Goal: Task Accomplishment & Management: Use online tool/utility

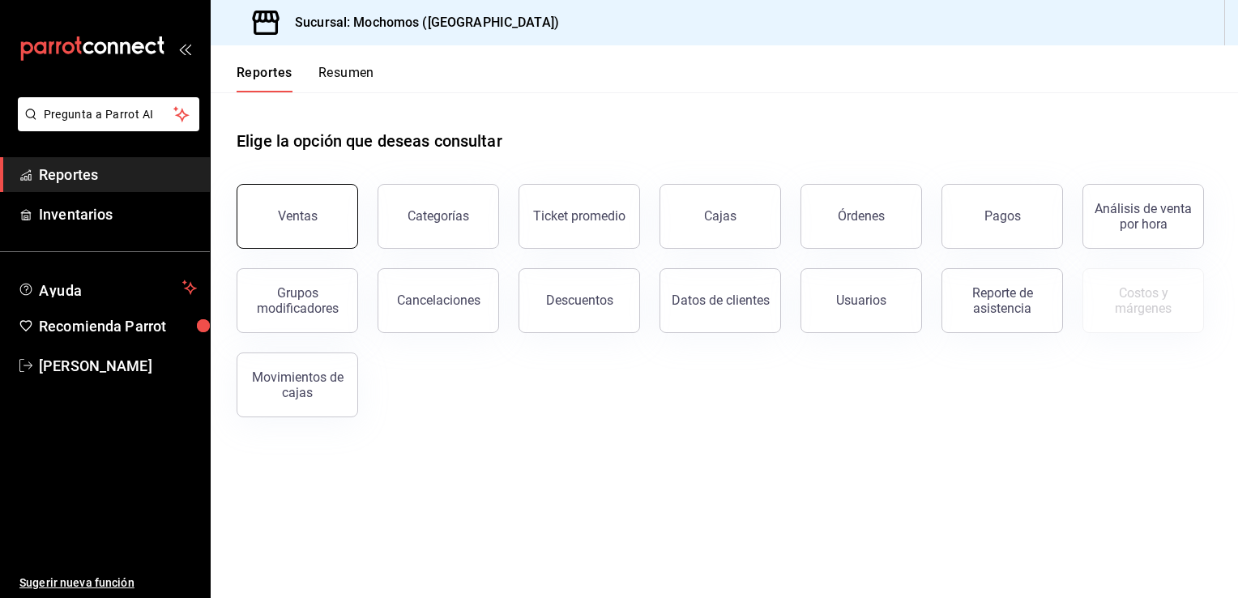
click at [292, 208] on button "Ventas" at bounding box center [298, 216] width 122 height 65
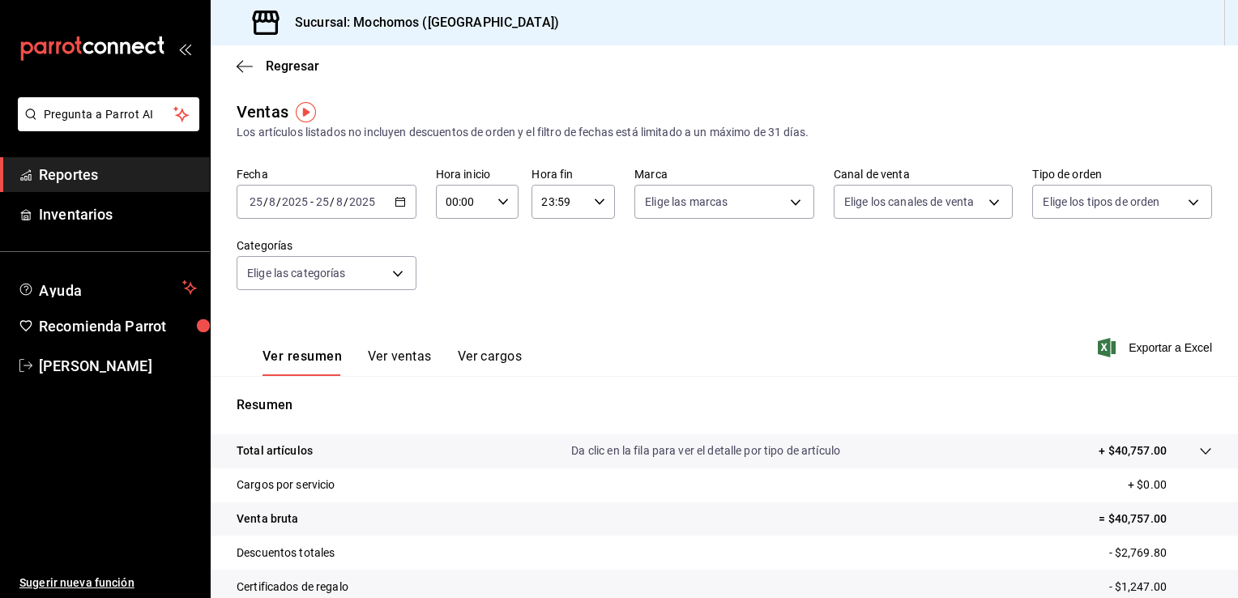
click at [400, 203] on icon "button" at bounding box center [400, 201] width 11 height 11
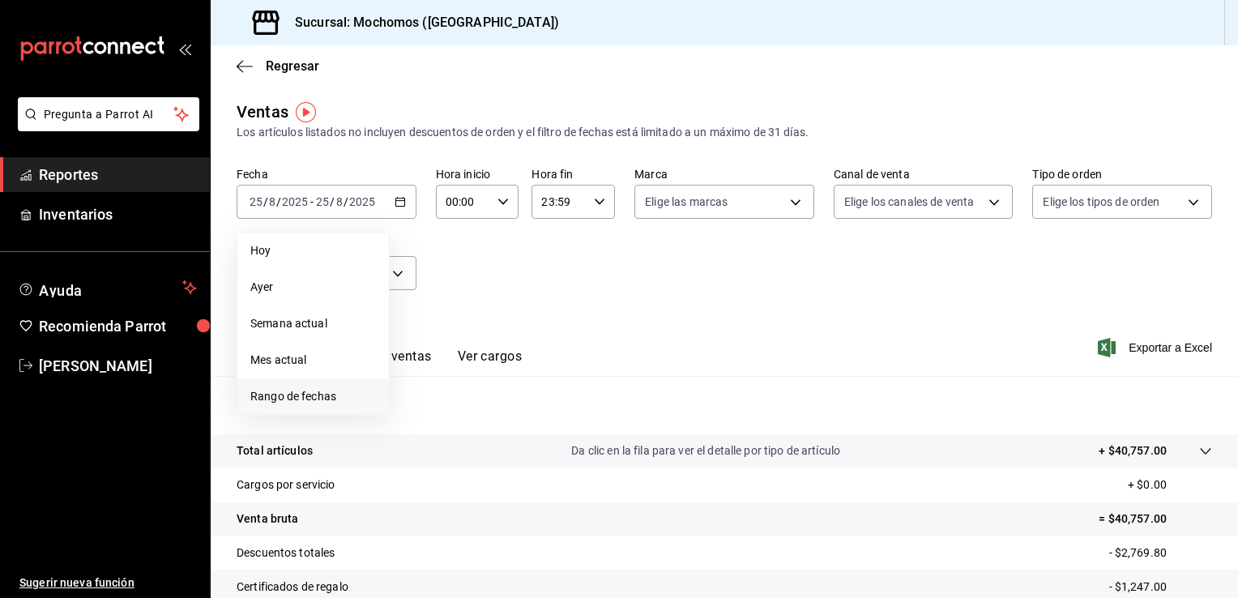
click at [305, 396] on span "Rango de fechas" at bounding box center [313, 396] width 126 height 17
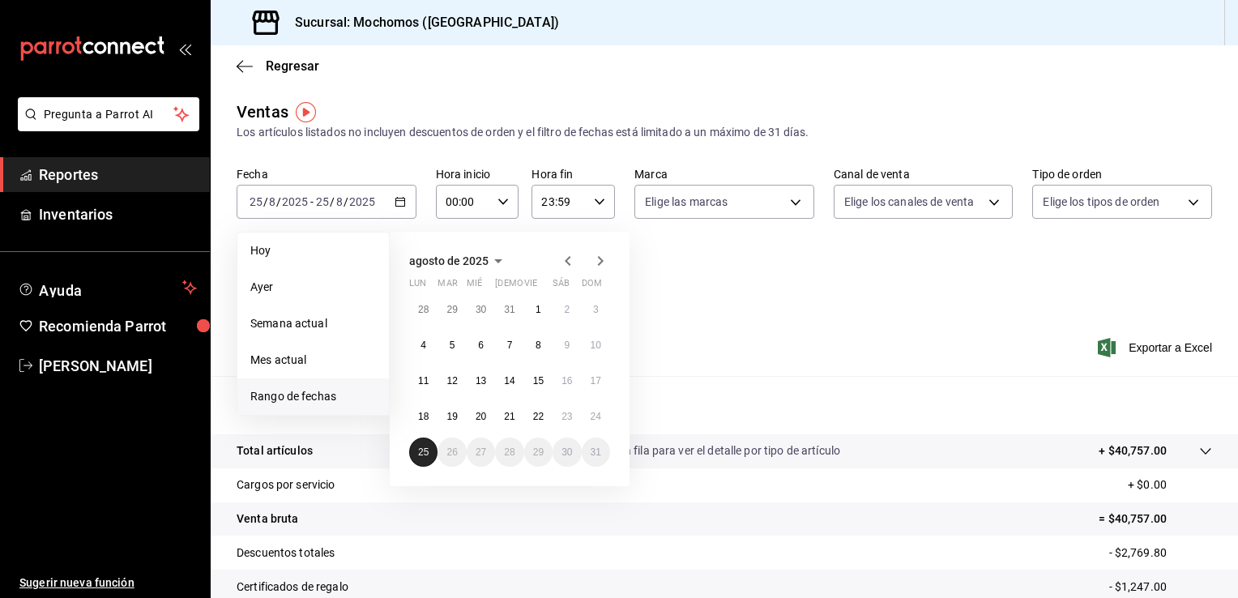
click at [422, 449] on abbr "25" at bounding box center [423, 452] width 11 height 11
click at [425, 456] on abbr "25" at bounding box center [423, 452] width 11 height 11
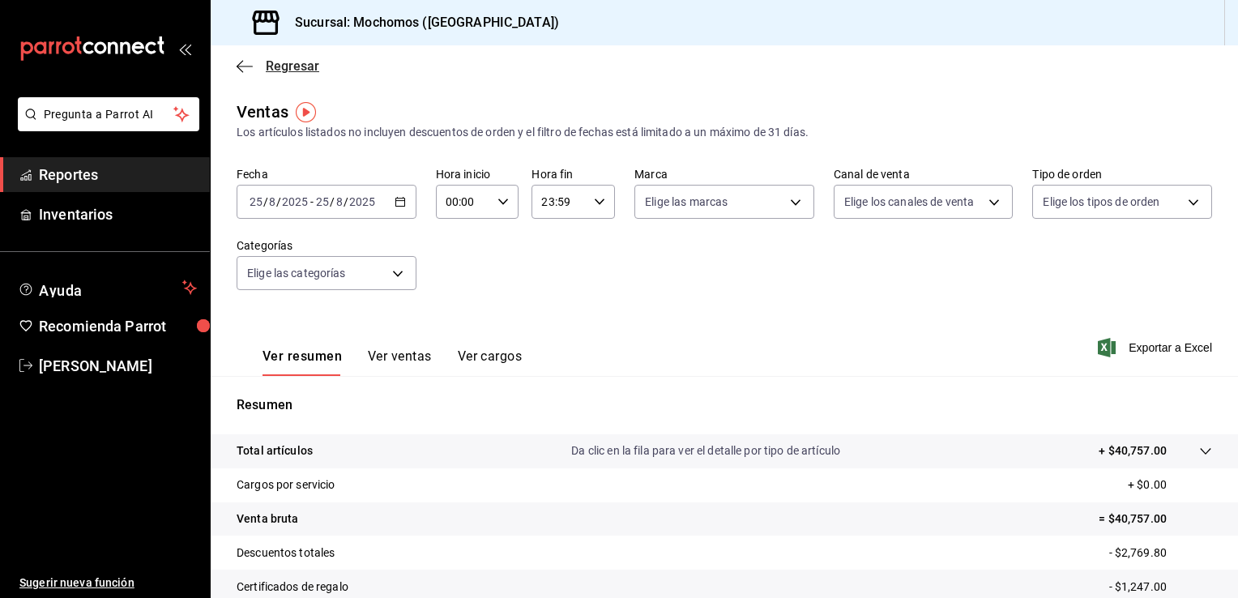
click at [263, 66] on span "Regresar" at bounding box center [278, 65] width 83 height 15
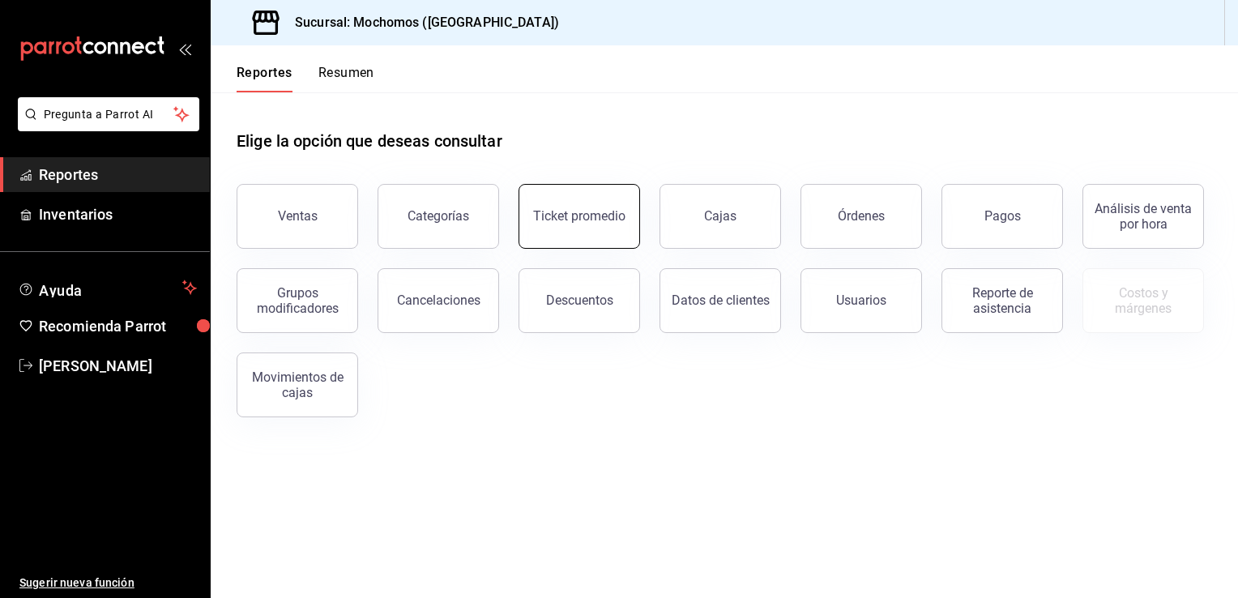
click at [574, 220] on div "Ticket promedio" at bounding box center [579, 215] width 92 height 15
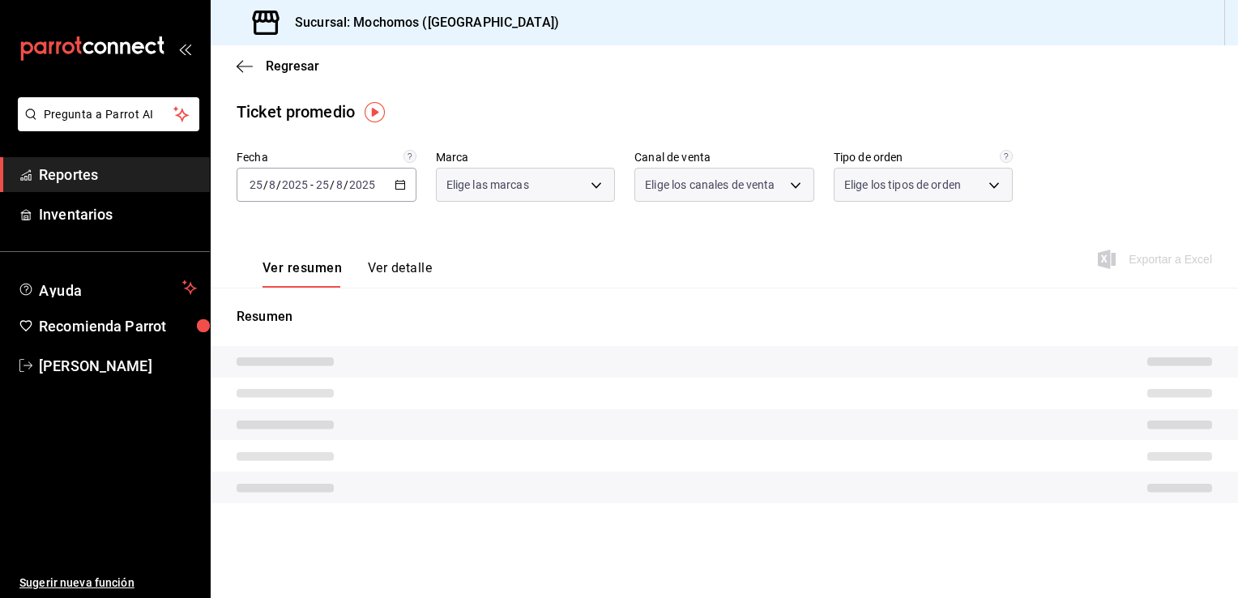
type input "81a909d9-58c5-46d1-b07d-4106a63ec642"
type input "PARROT,UBER_EATS,RAPPI,DIDI_FOOD,ONLINE"
type input "4757a820-eeb2-41c4-a2a2-ff7184acdd23,e3c18427-67e3-456a-aa48-e63191ec6ccf,aa1fd…"
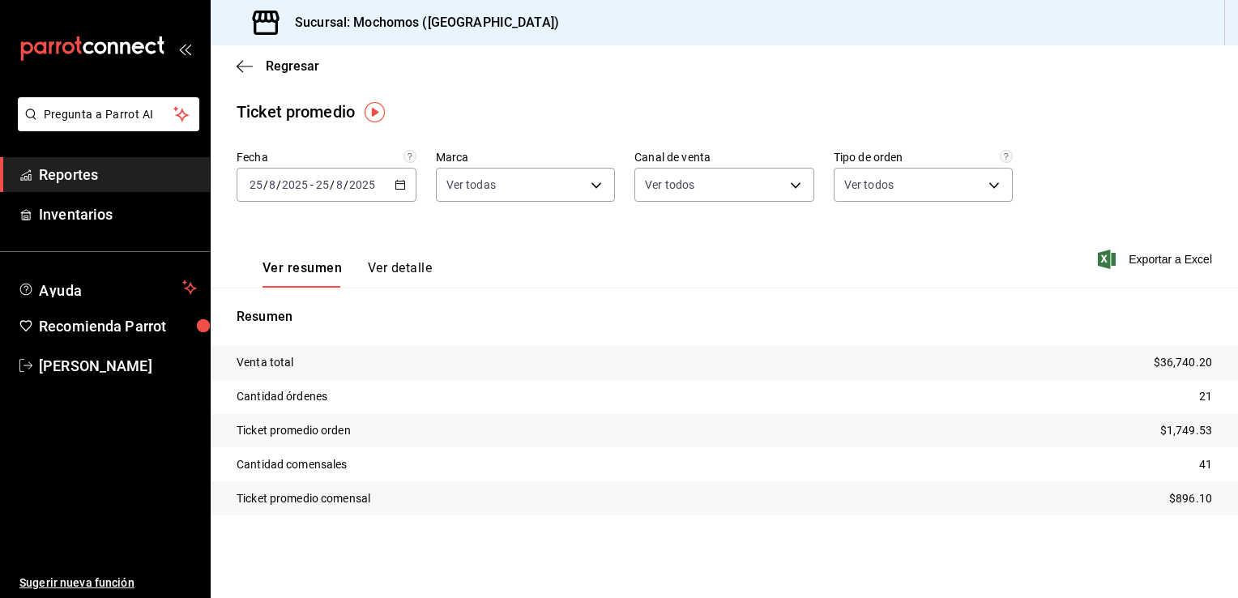
click at [402, 182] on icon "button" at bounding box center [400, 184] width 11 height 11
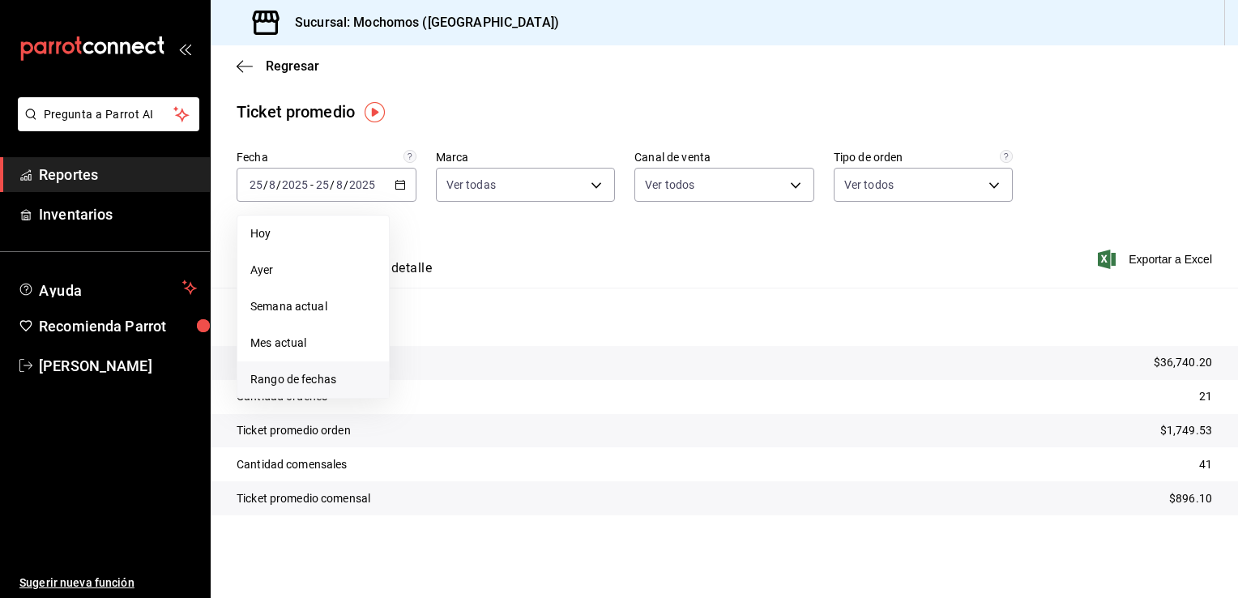
click at [289, 375] on span "Rango de fechas" at bounding box center [313, 379] width 126 height 17
click at [425, 423] on button "25" at bounding box center [423, 435] width 28 height 29
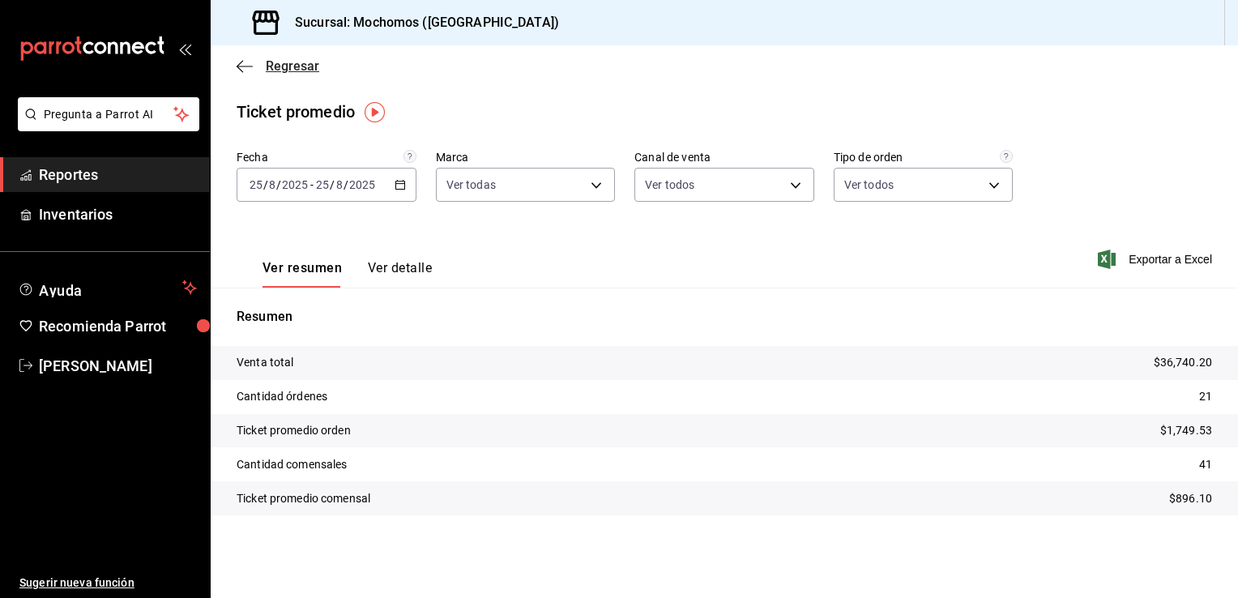
click at [264, 70] on span "Regresar" at bounding box center [278, 65] width 83 height 15
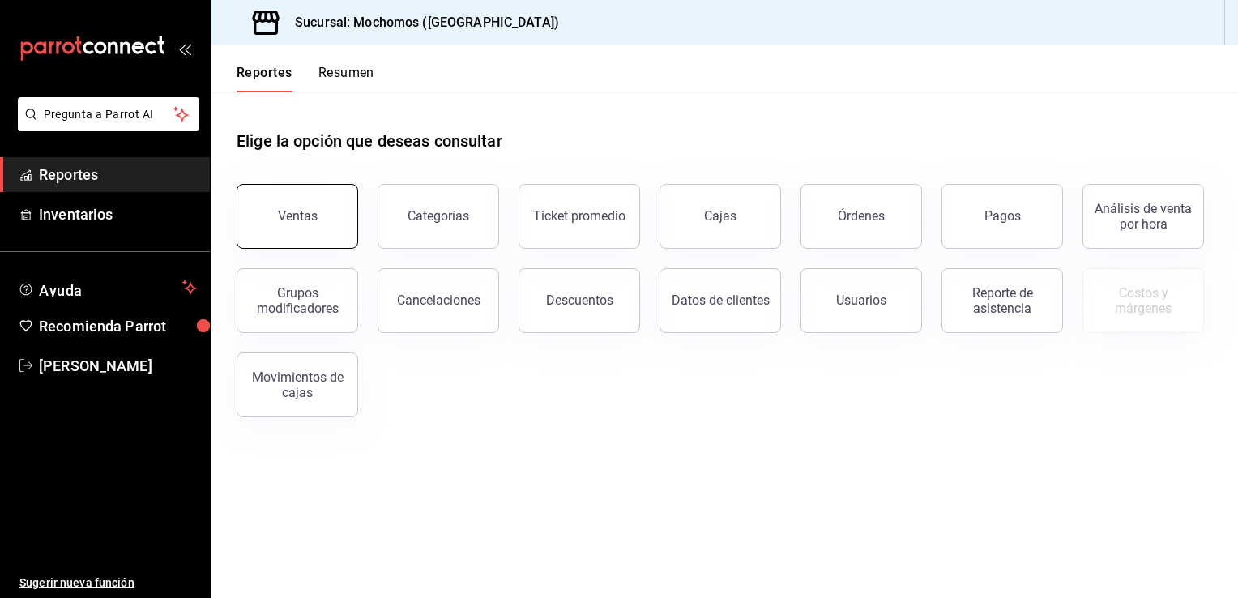
click at [295, 234] on button "Ventas" at bounding box center [298, 216] width 122 height 65
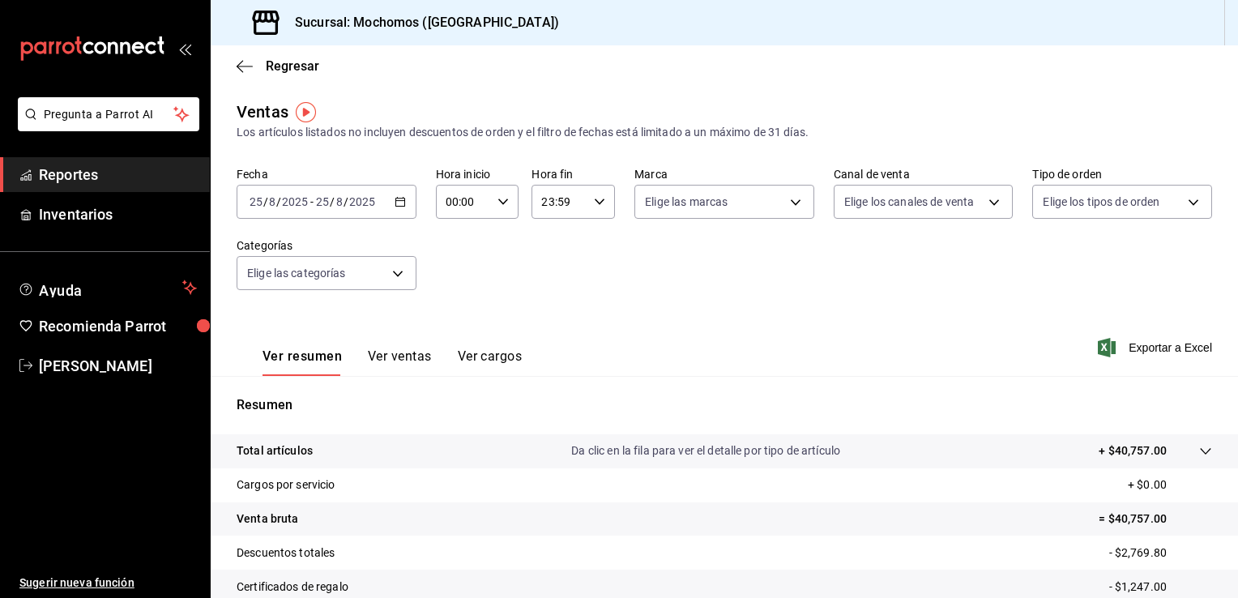
click at [399, 204] on icon "button" at bounding box center [400, 201] width 11 height 11
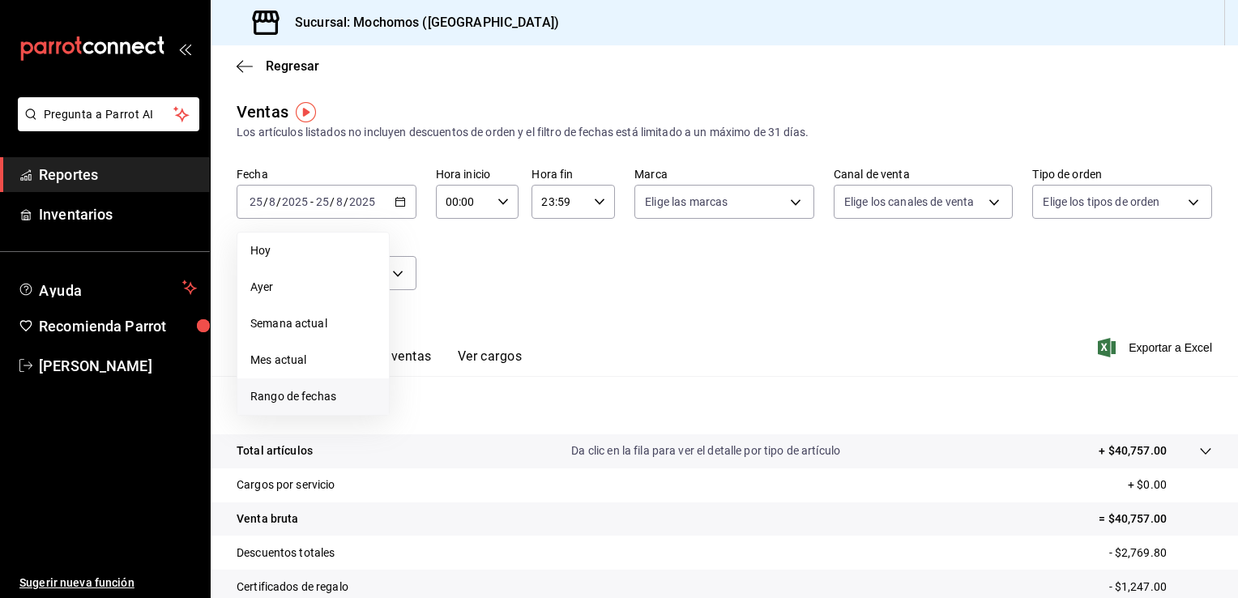
click at [282, 400] on span "Rango de fechas" at bounding box center [313, 396] width 126 height 17
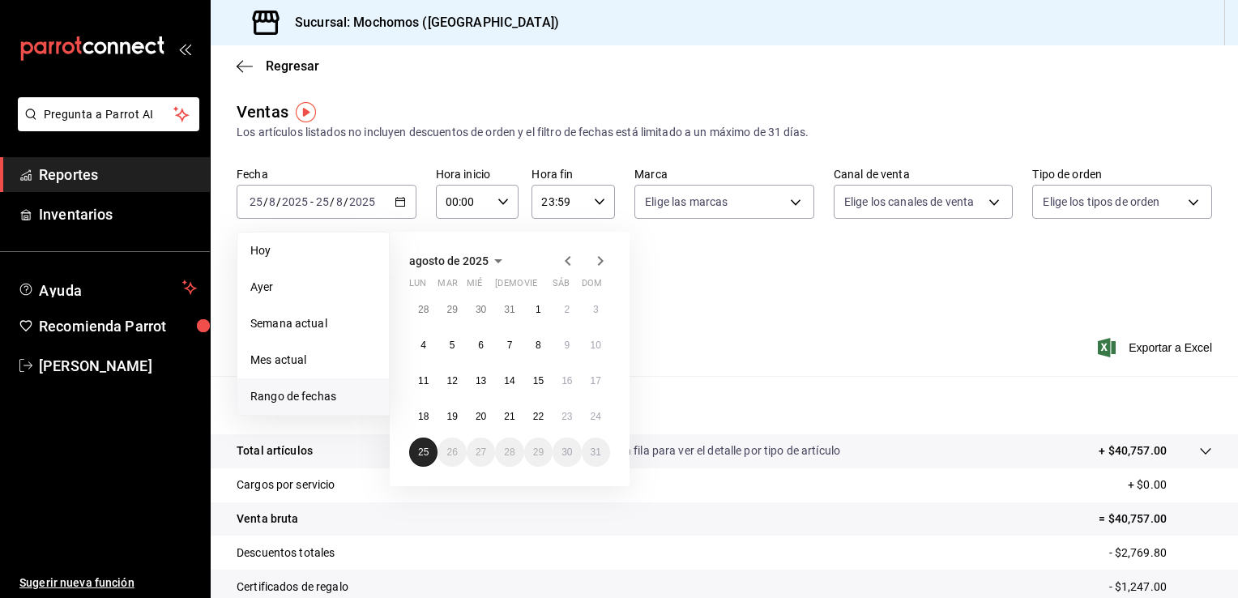
click at [426, 451] on abbr "25" at bounding box center [423, 452] width 11 height 11
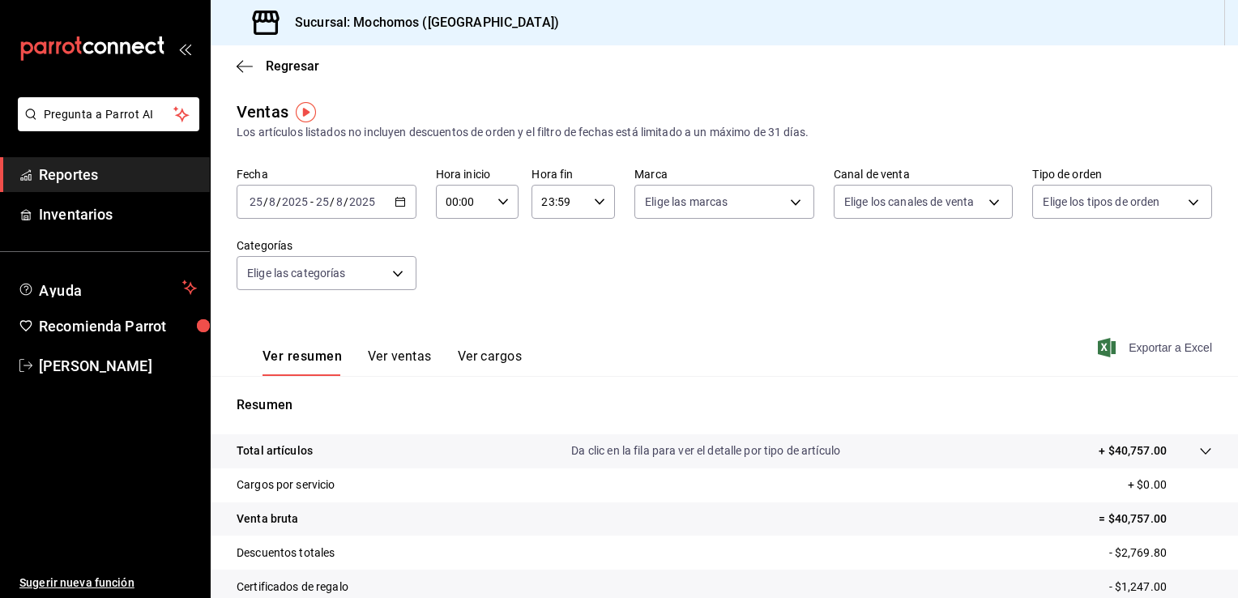
click at [889, 343] on span "Exportar a Excel" at bounding box center [1157, 347] width 111 height 19
click at [276, 63] on span "Regresar" at bounding box center [292, 65] width 53 height 15
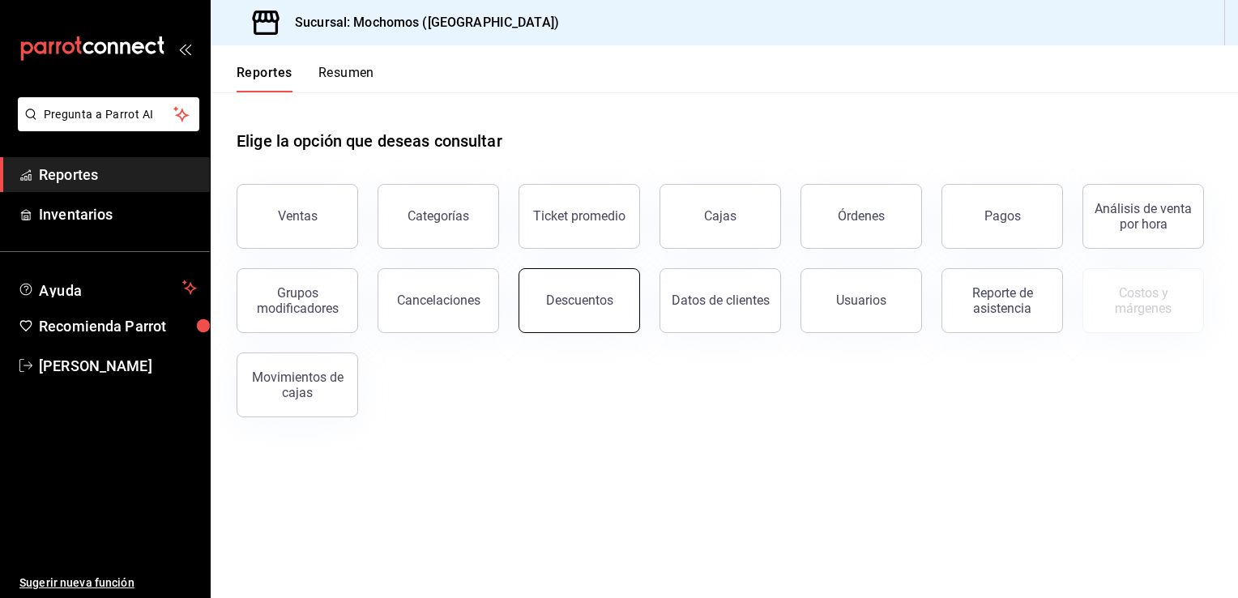
click at [584, 300] on div "Descuentos" at bounding box center [579, 300] width 67 height 15
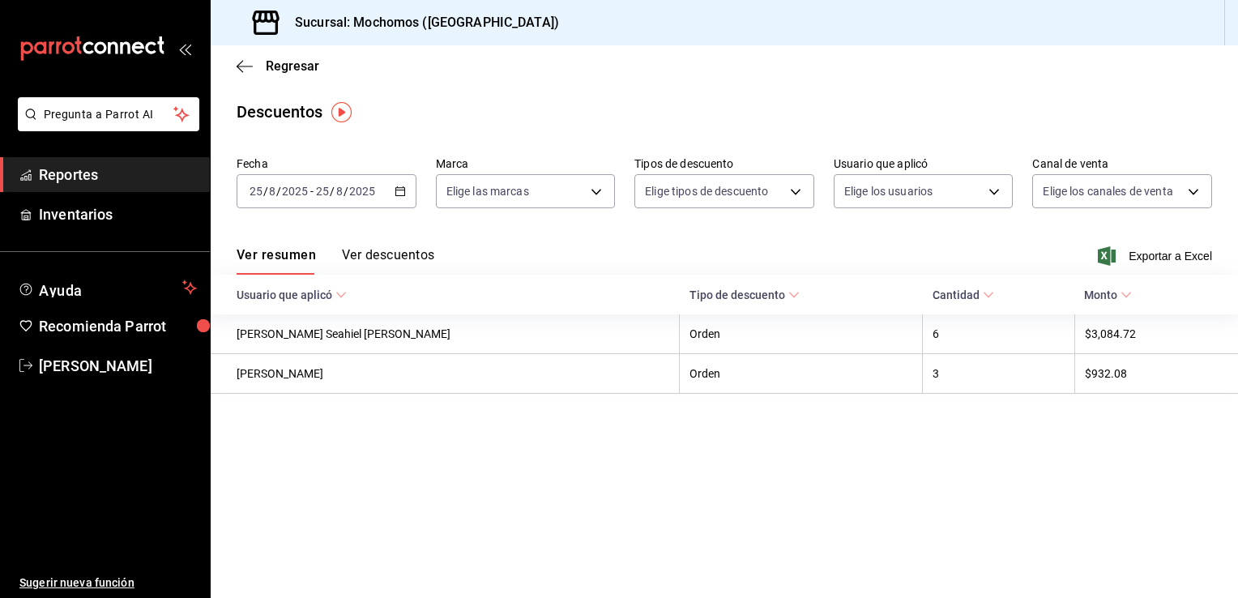
click at [403, 190] on \(Stroke\) "button" at bounding box center [400, 190] width 9 height 1
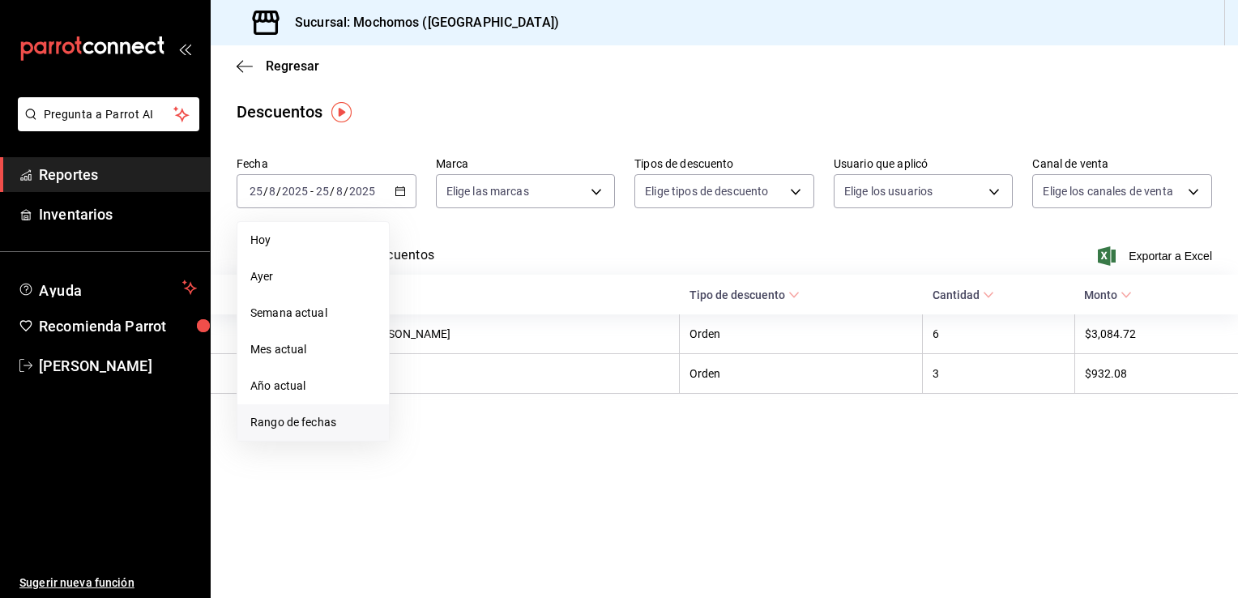
click at [281, 420] on span "Rango de fechas" at bounding box center [313, 422] width 126 height 17
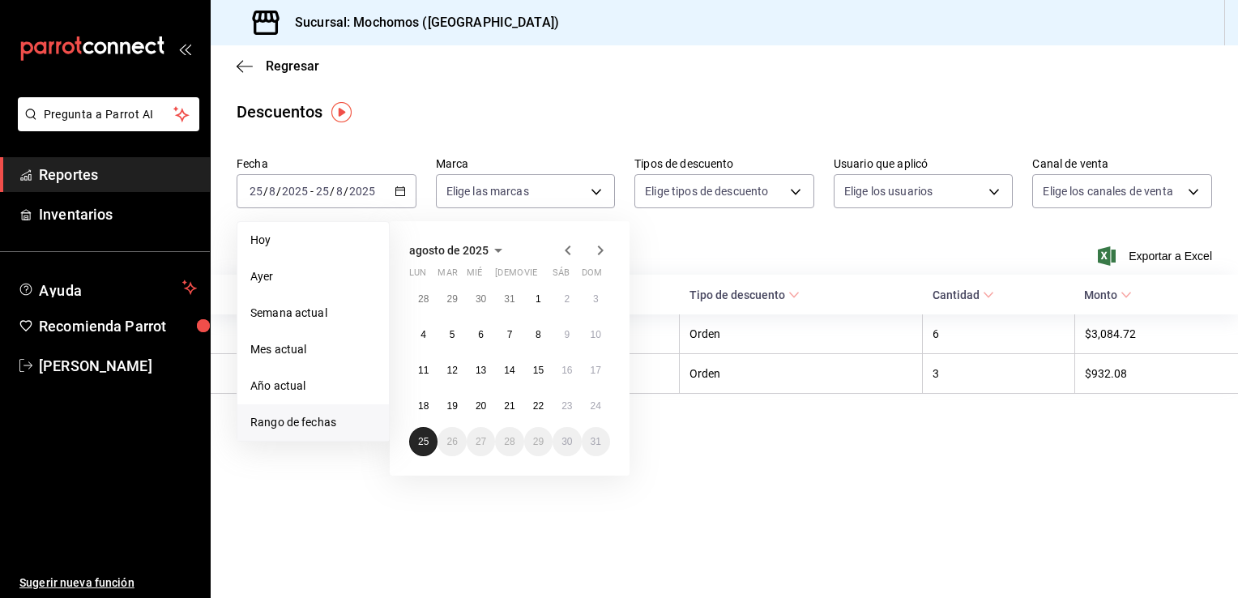
click at [418, 441] on abbr "25" at bounding box center [423, 441] width 11 height 11
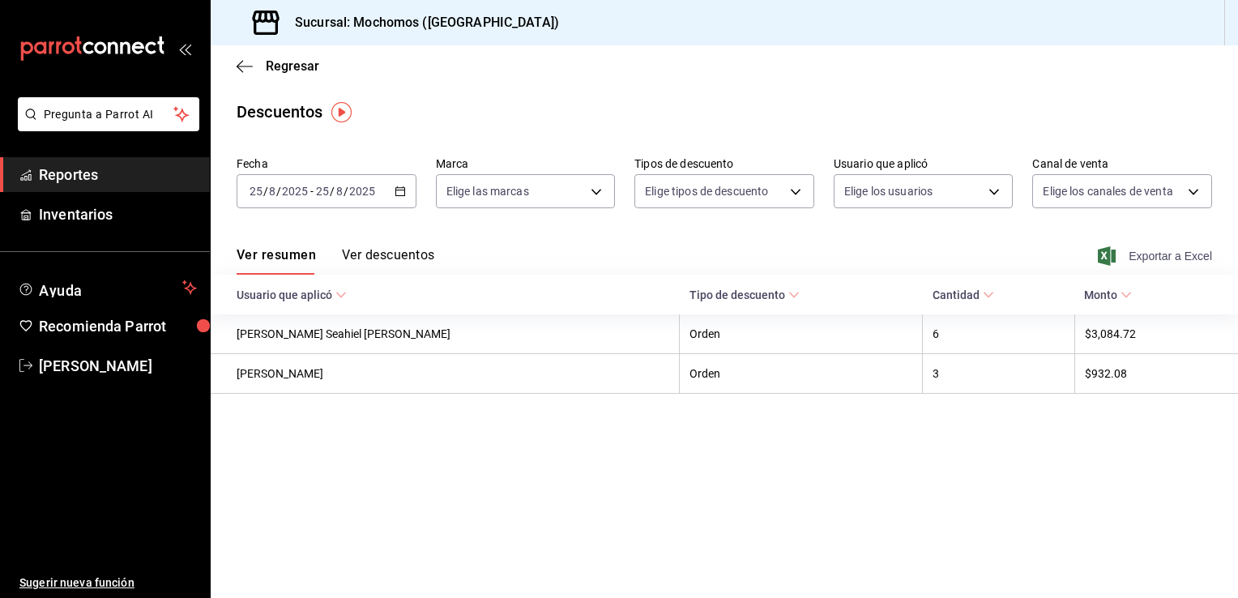
click at [889, 255] on span "Exportar a Excel" at bounding box center [1157, 255] width 111 height 19
click at [67, 365] on span "caleb franco" at bounding box center [118, 366] width 158 height 22
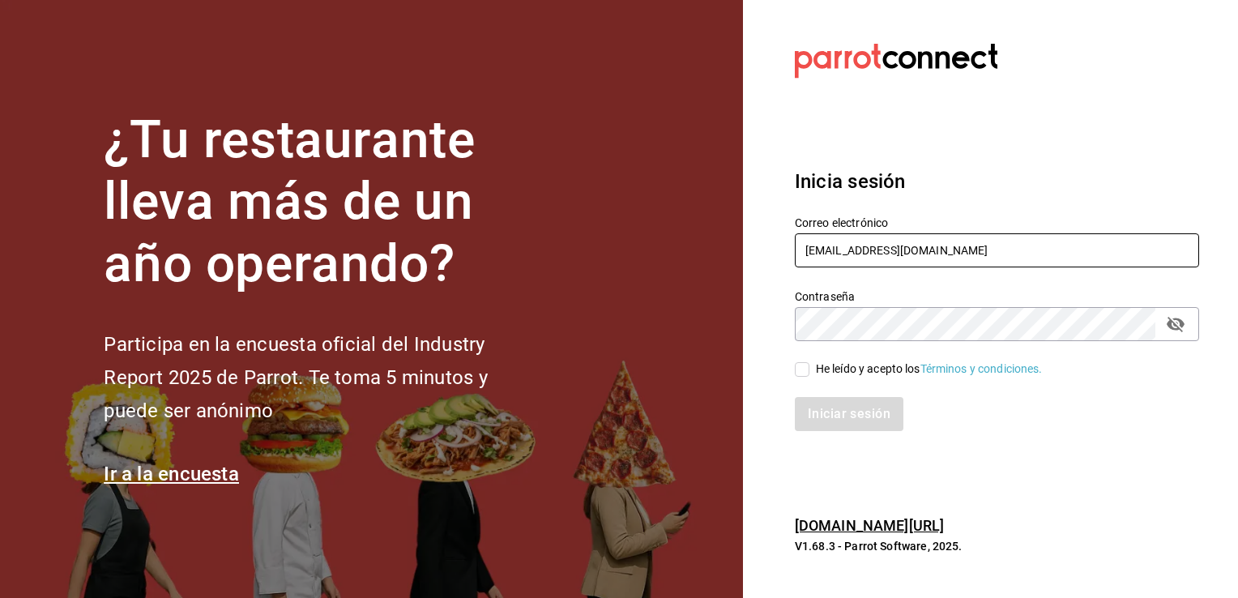
click at [889, 238] on input "calebfranco@grupocosteno.com" at bounding box center [997, 250] width 404 height 34
type input "caleb.franco@grupocosteno.com"
click at [803, 370] on input "He leído y acepto los Términos y condiciones." at bounding box center [802, 369] width 15 height 15
checkbox input "true"
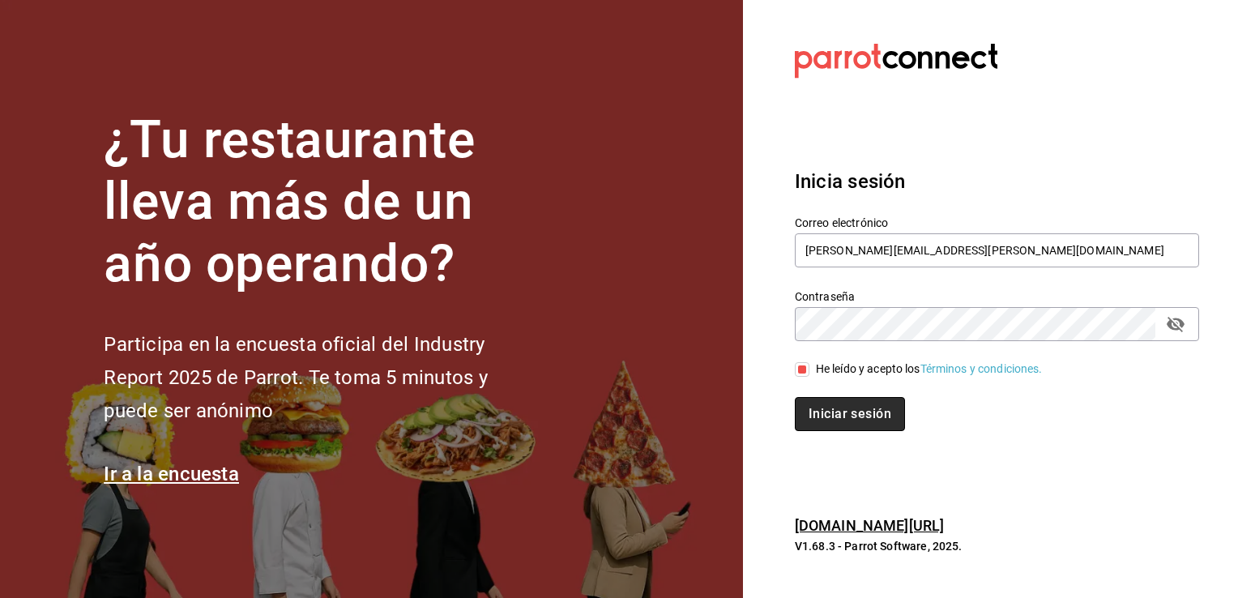
click at [844, 415] on button "Iniciar sesión" at bounding box center [850, 414] width 110 height 34
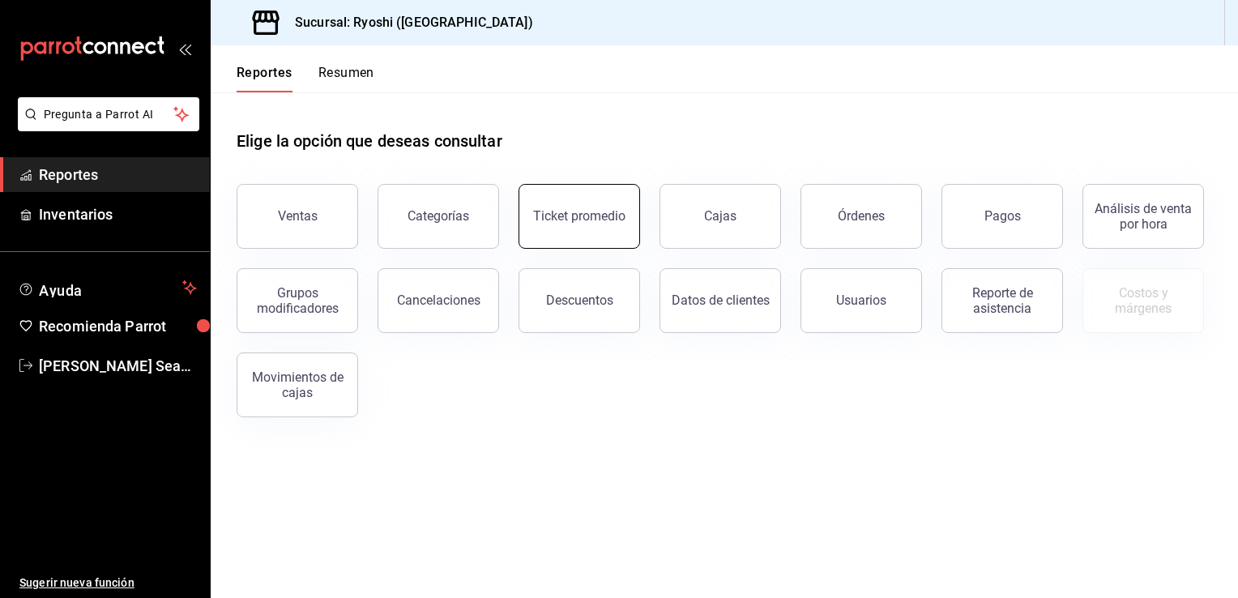
click at [572, 216] on div "Ticket promedio" at bounding box center [579, 215] width 92 height 15
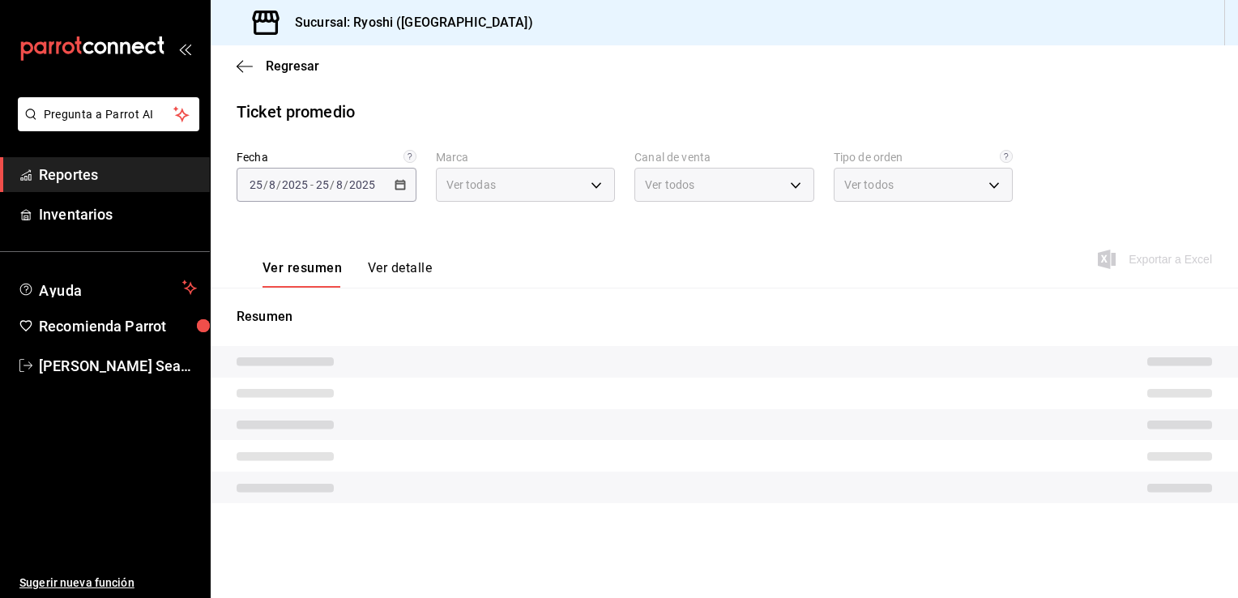
type input "26ca50e5-a845-484f-a54e-8a4432b79f59,e80bf875-3c9c-4ad9-8c6a-14c8262011fc"
type input "PARROT,UBER_EATS,RAPPI,DIDI_FOOD,ONLINE"
type input "8361b891-a2e9-4fcd-a853-f9fc8036f76a,b76ec9ad-9f52-4de9-91c0-fd75567639de,0d81c…"
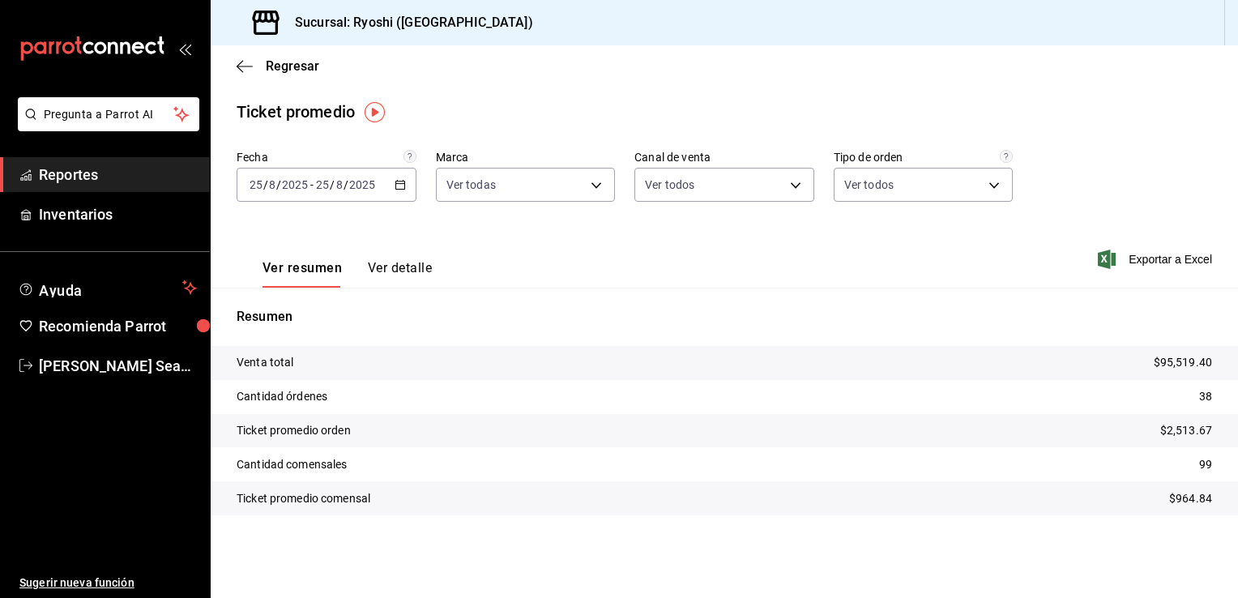
click at [401, 190] on div "[DATE] [DATE] - [DATE] [DATE]" at bounding box center [327, 185] width 180 height 34
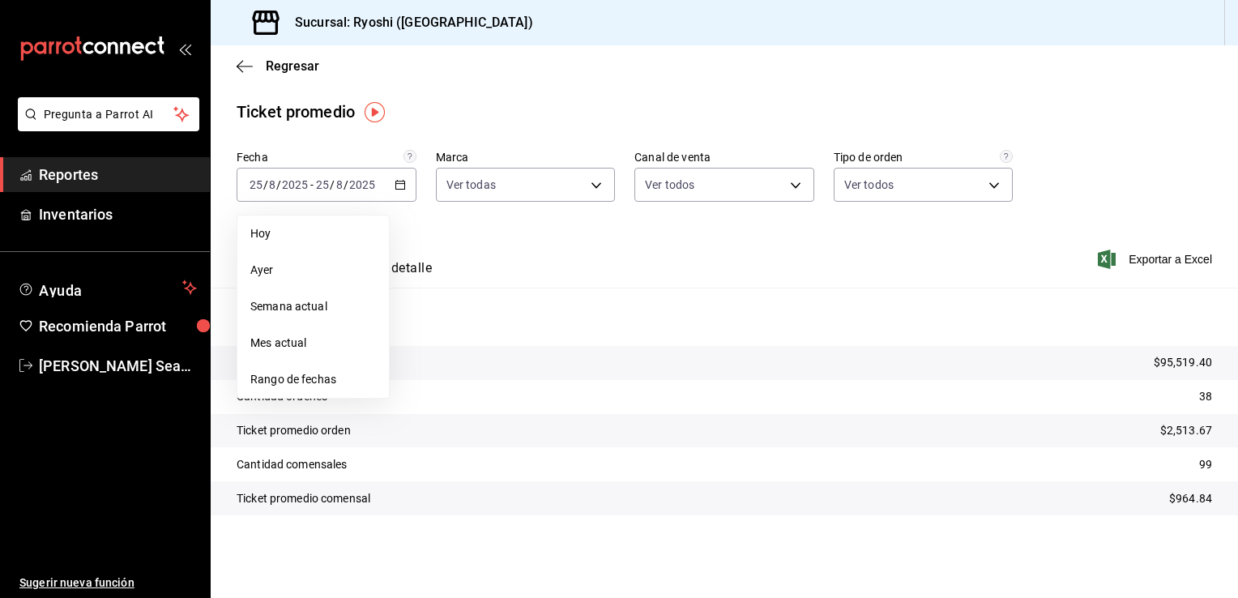
click at [266, 378] on span "Rango de fechas" at bounding box center [313, 379] width 126 height 17
click at [426, 433] on abbr "25" at bounding box center [423, 435] width 11 height 11
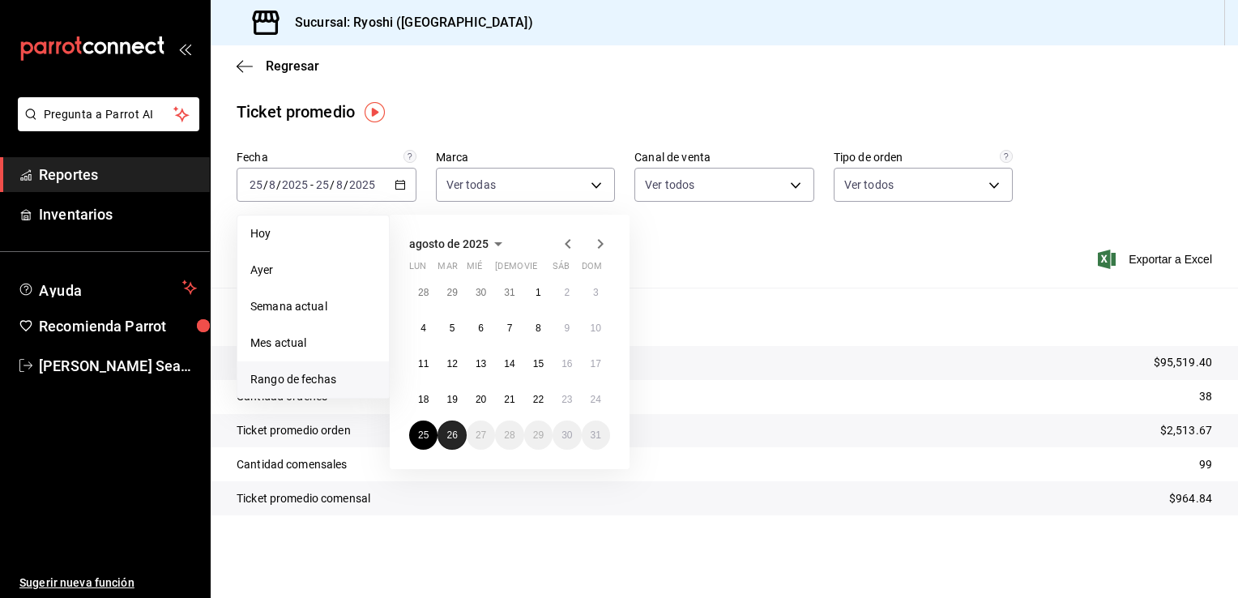
click at [447, 433] on abbr "26" at bounding box center [452, 435] width 11 height 11
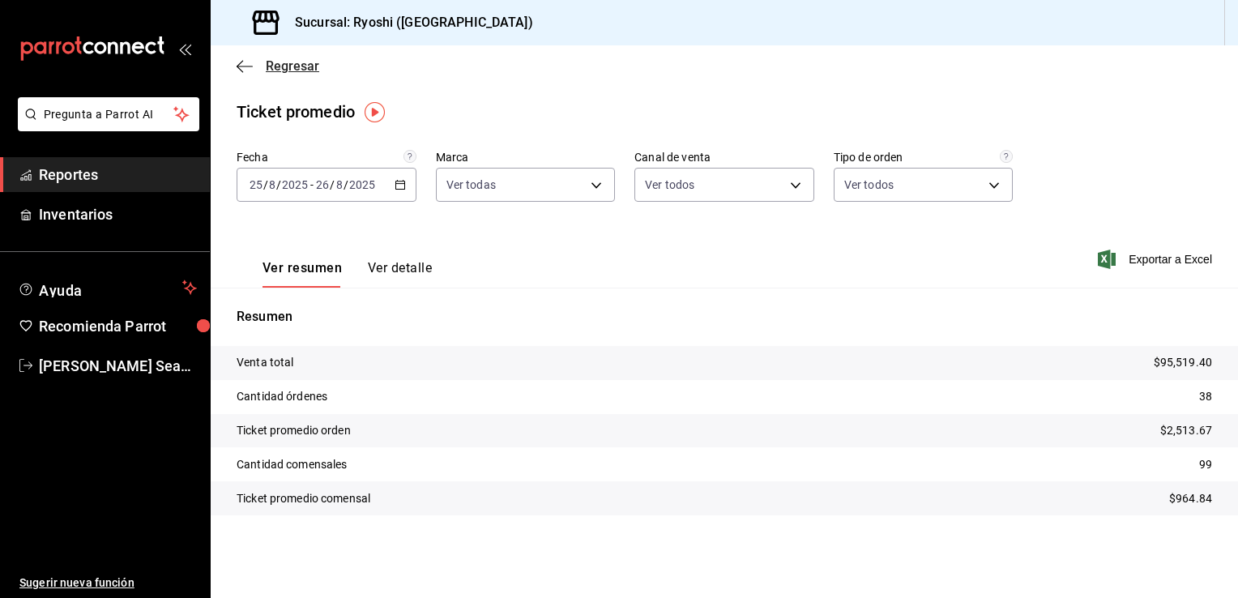
click at [294, 70] on span "Regresar" at bounding box center [292, 65] width 53 height 15
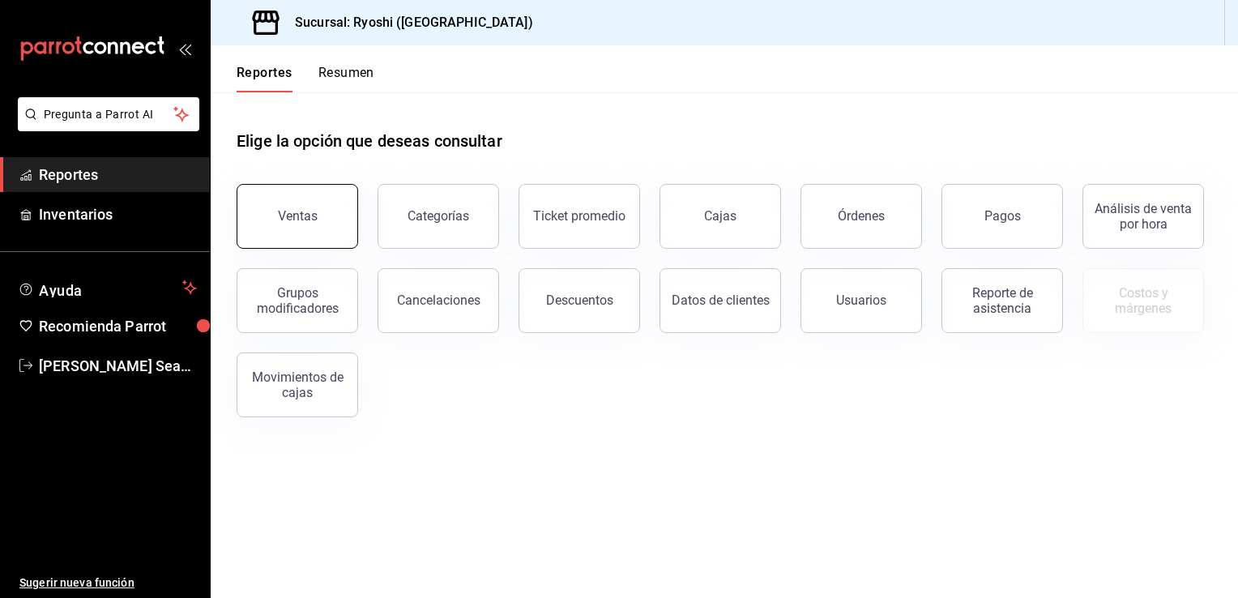
click at [306, 212] on div "Ventas" at bounding box center [298, 215] width 40 height 15
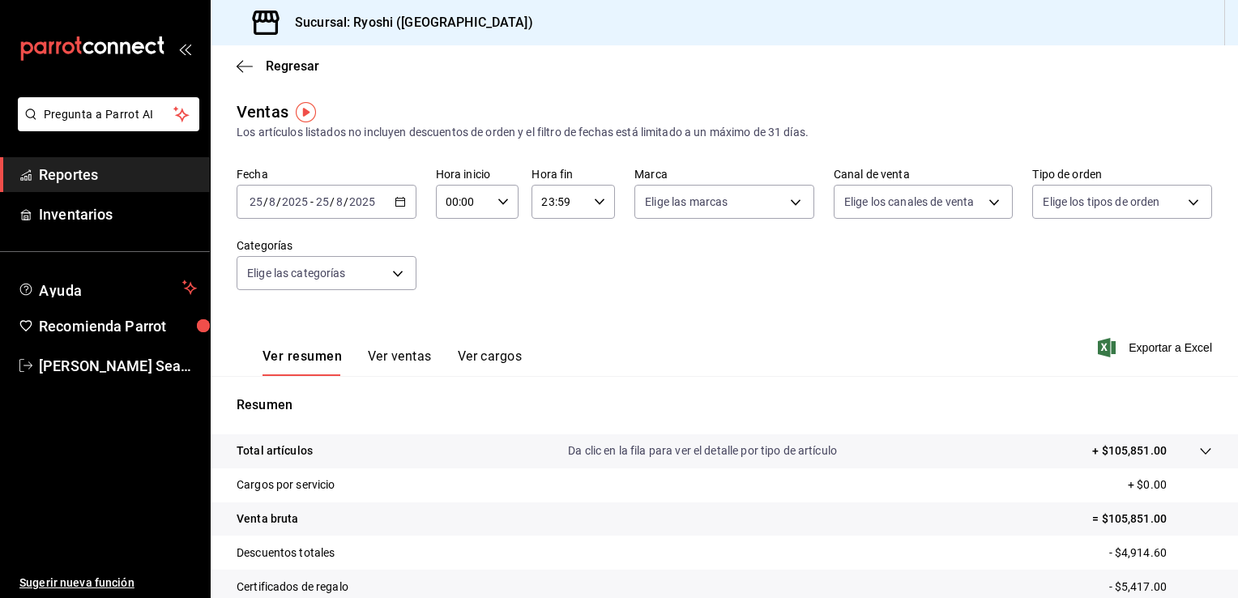
click at [399, 202] on icon "button" at bounding box center [400, 201] width 11 height 11
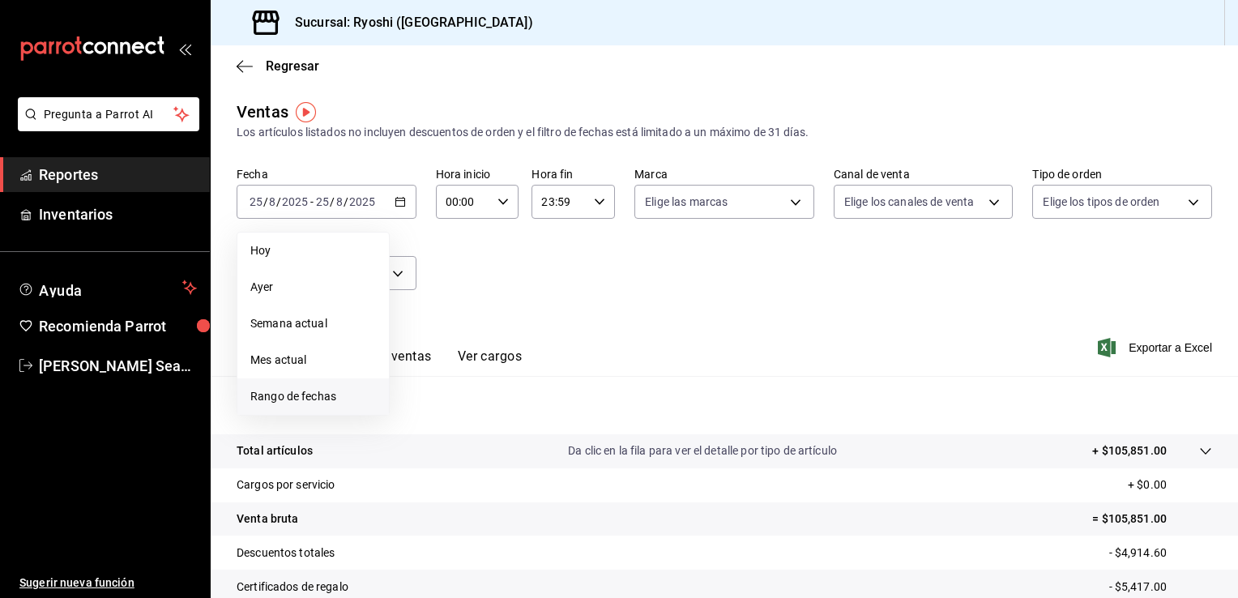
click at [293, 398] on span "Rango de fechas" at bounding box center [313, 396] width 126 height 17
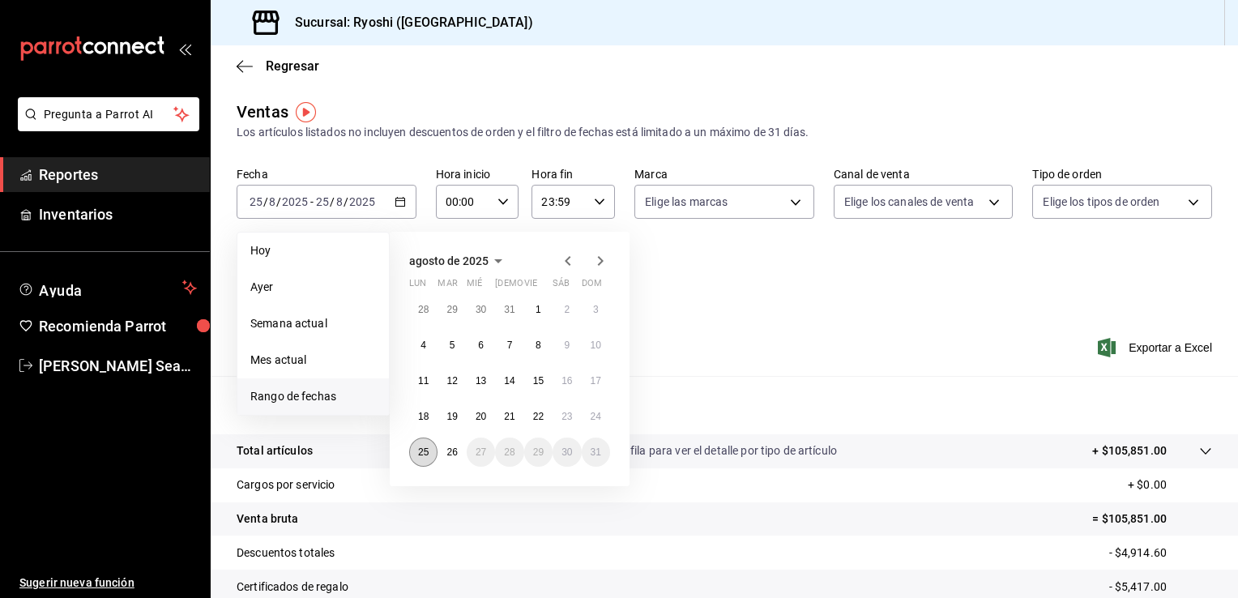
click at [411, 451] on button "25" at bounding box center [423, 452] width 28 height 29
click at [447, 451] on abbr "26" at bounding box center [452, 452] width 11 height 11
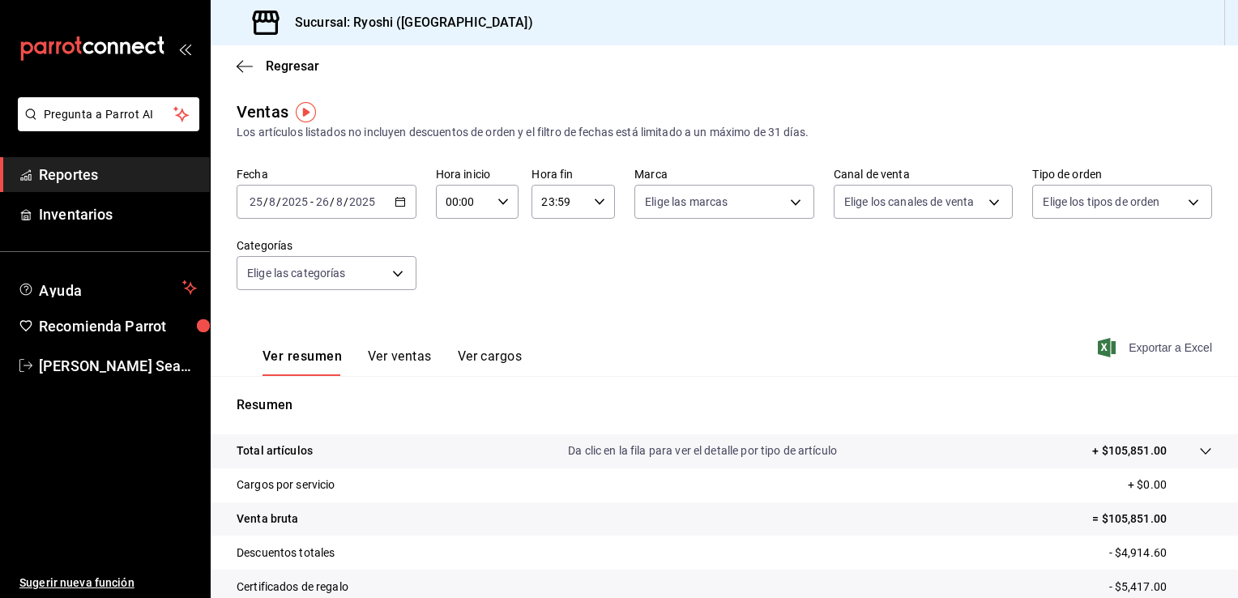
click at [1167, 345] on span "Exportar a Excel" at bounding box center [1157, 347] width 111 height 19
click at [263, 63] on span "Regresar" at bounding box center [278, 65] width 83 height 15
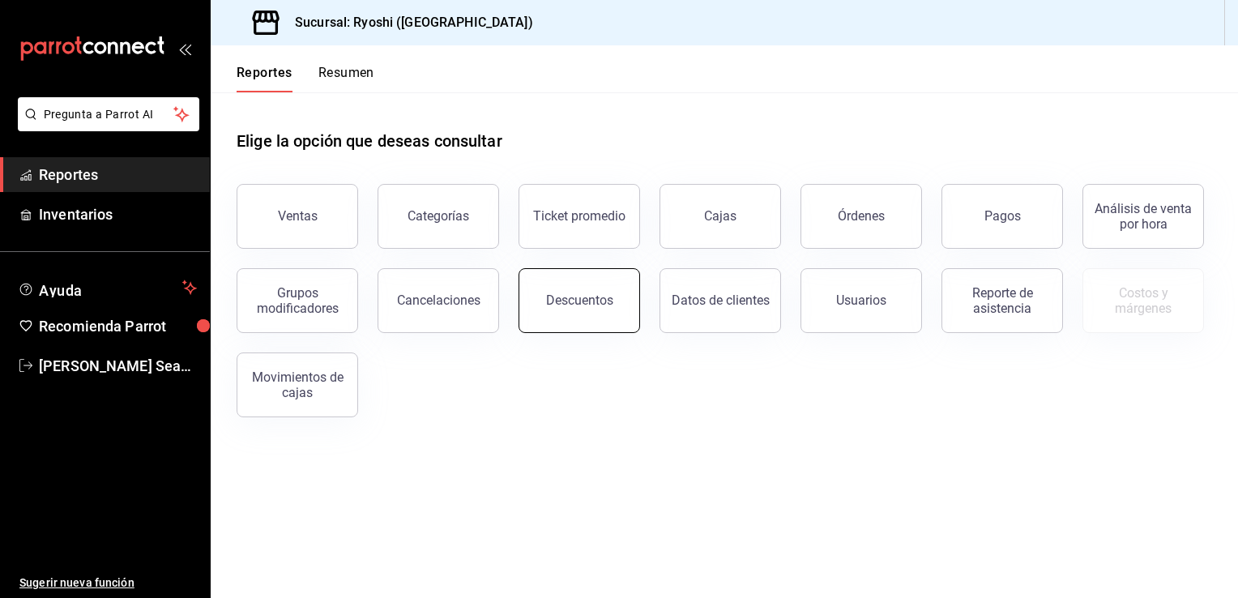
click at [580, 293] on div "Descuentos" at bounding box center [579, 300] width 67 height 15
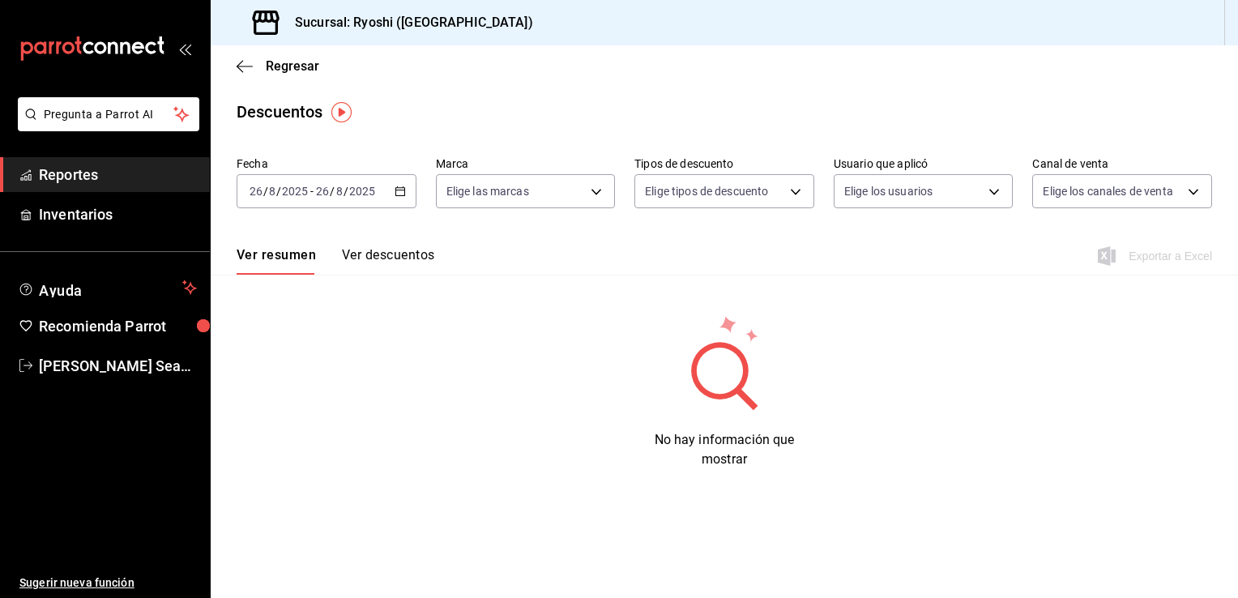
click at [399, 190] on \(Stroke\) "button" at bounding box center [400, 190] width 9 height 1
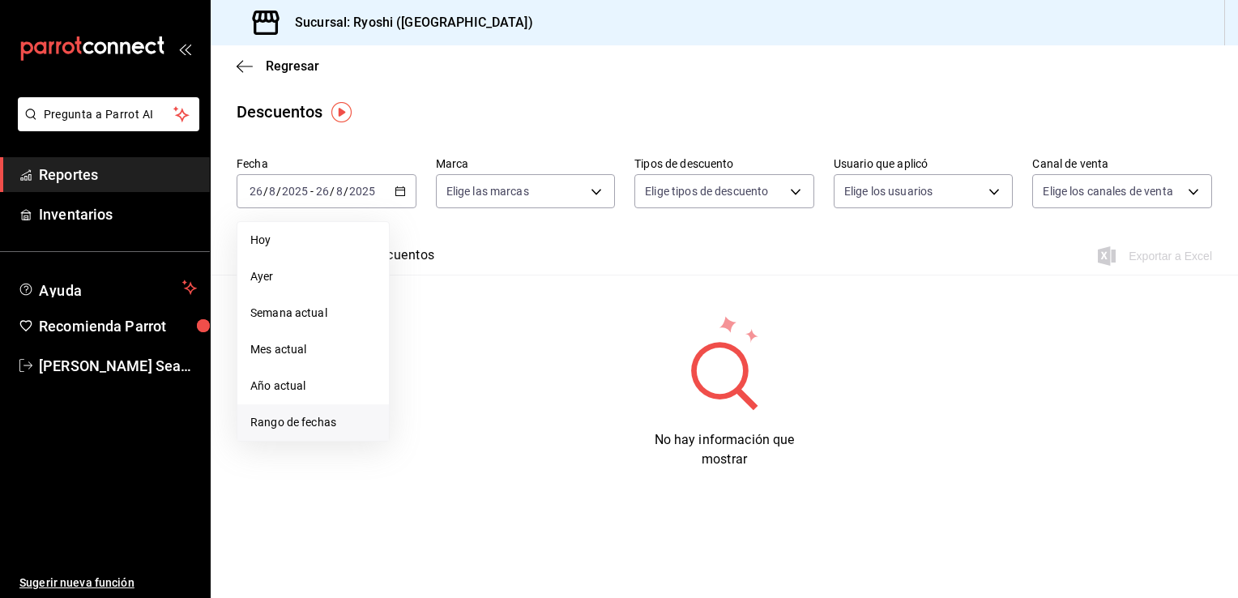
click at [286, 425] on span "Rango de fechas" at bounding box center [313, 422] width 126 height 17
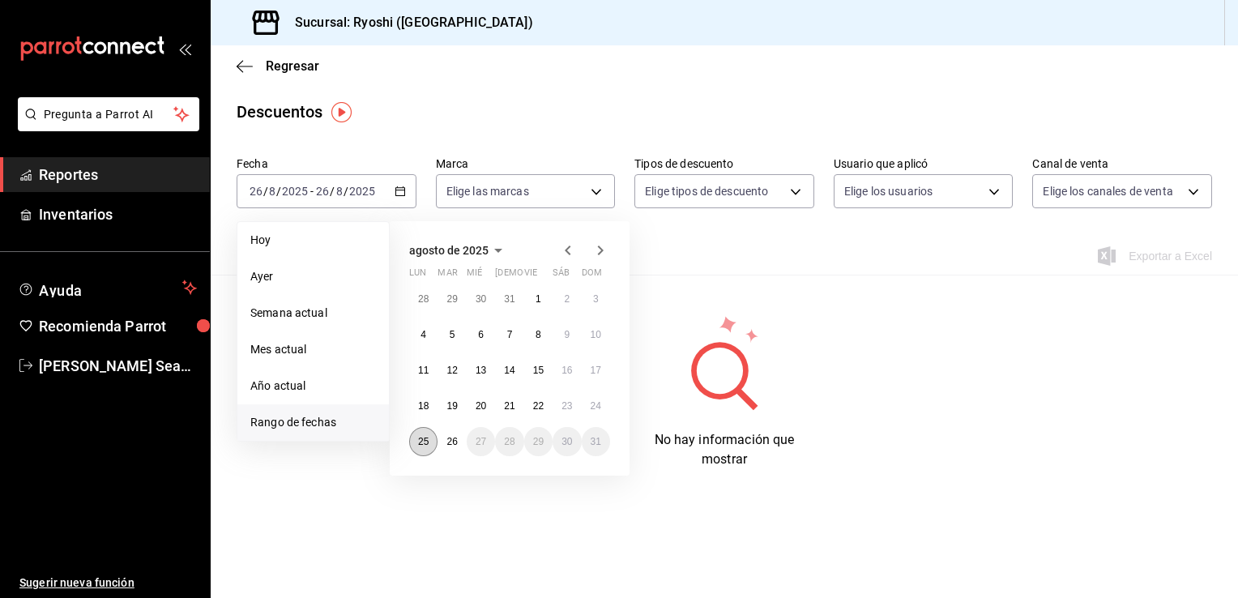
click at [423, 437] on abbr "25" at bounding box center [423, 441] width 11 height 11
click at [443, 436] on button "26" at bounding box center [452, 441] width 28 height 29
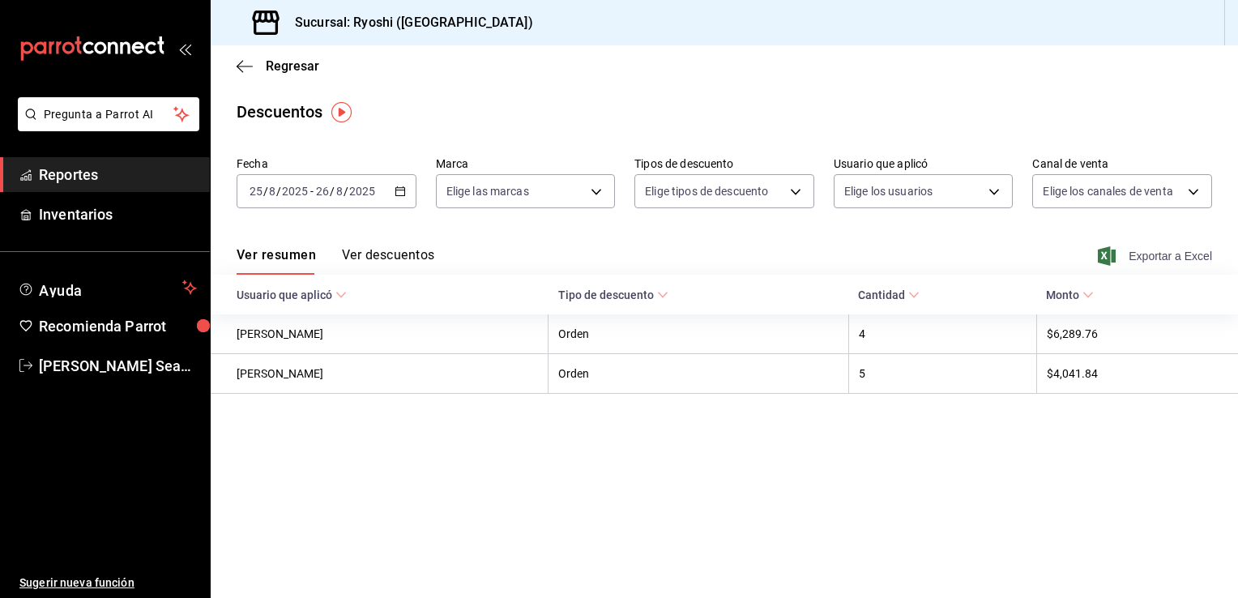
click at [1153, 261] on span "Exportar a Excel" at bounding box center [1157, 255] width 111 height 19
